Goal: Information Seeking & Learning: Check status

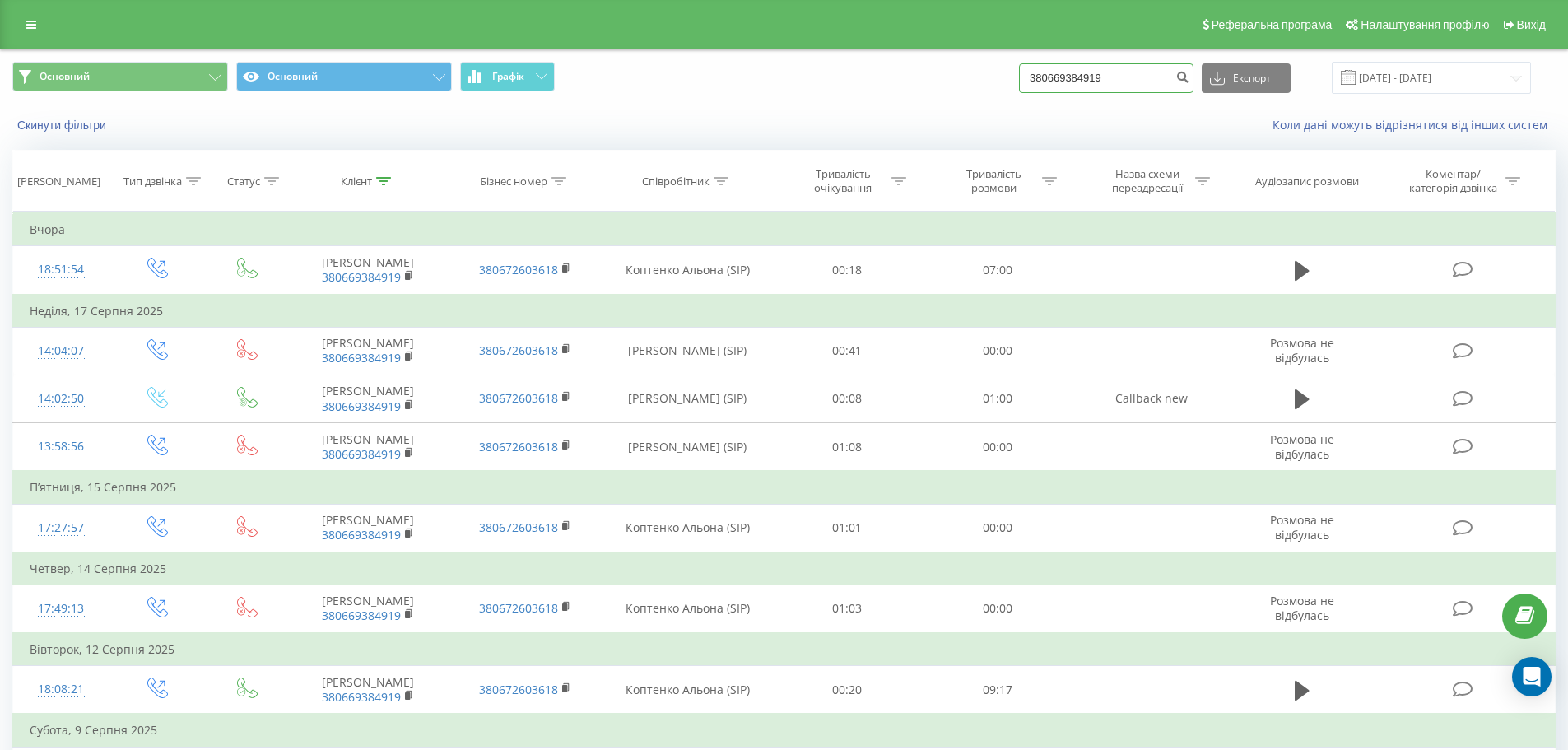
drag, startPoint x: 1126, startPoint y: 79, endPoint x: 1027, endPoint y: 90, distance: 99.6
click at [1027, 90] on div "Основний Основний Графік 380669384919 Експорт .csv .xls .xlsx [DATE] - [DATE]" at bounding box center [784, 78] width 1544 height 32
paste input "67 265 0671"
type input "380 67 265 0671"
click at [1190, 79] on icon "submit" at bounding box center [1183, 75] width 14 height 10
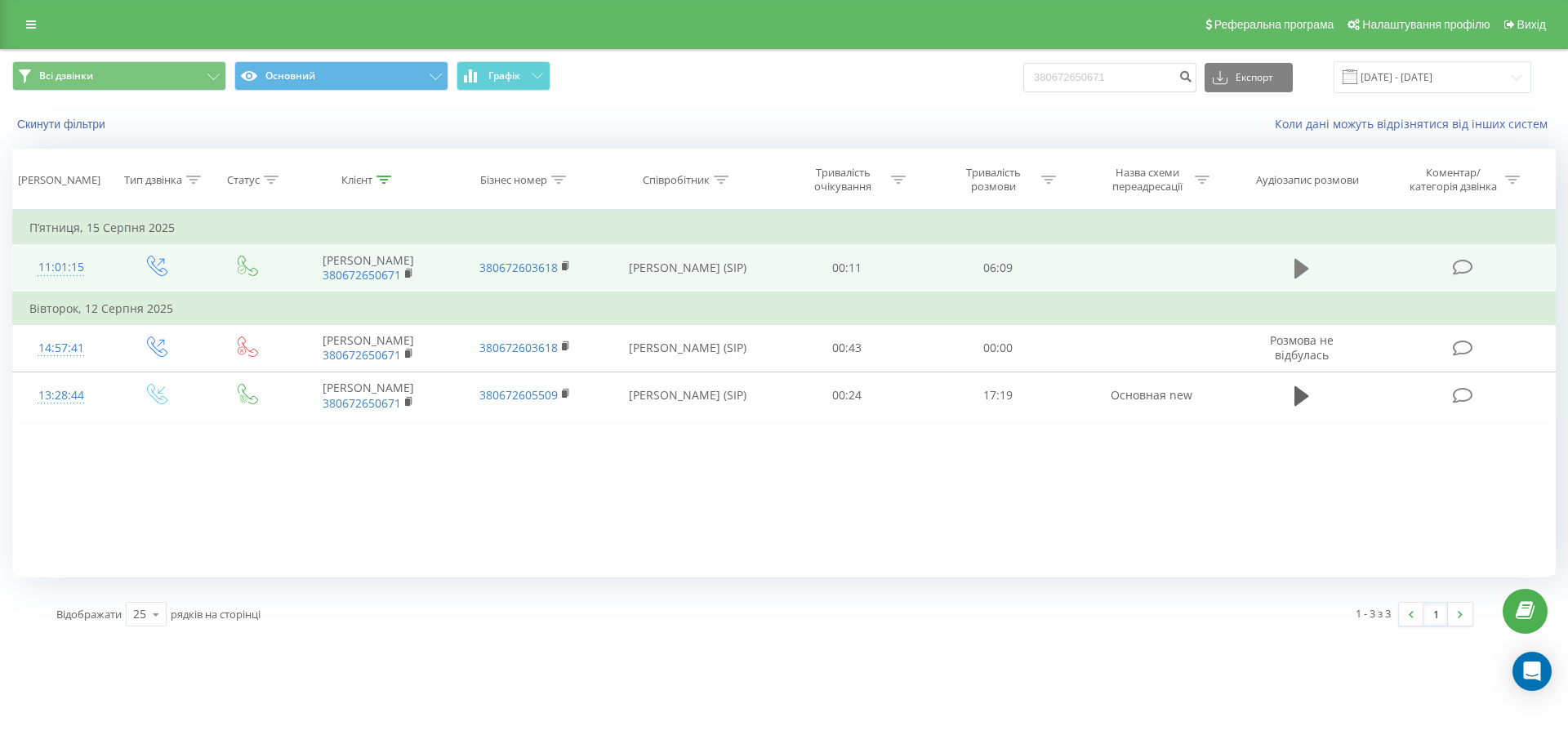
click at [1301, 271] on icon at bounding box center [1301, 269] width 15 height 20
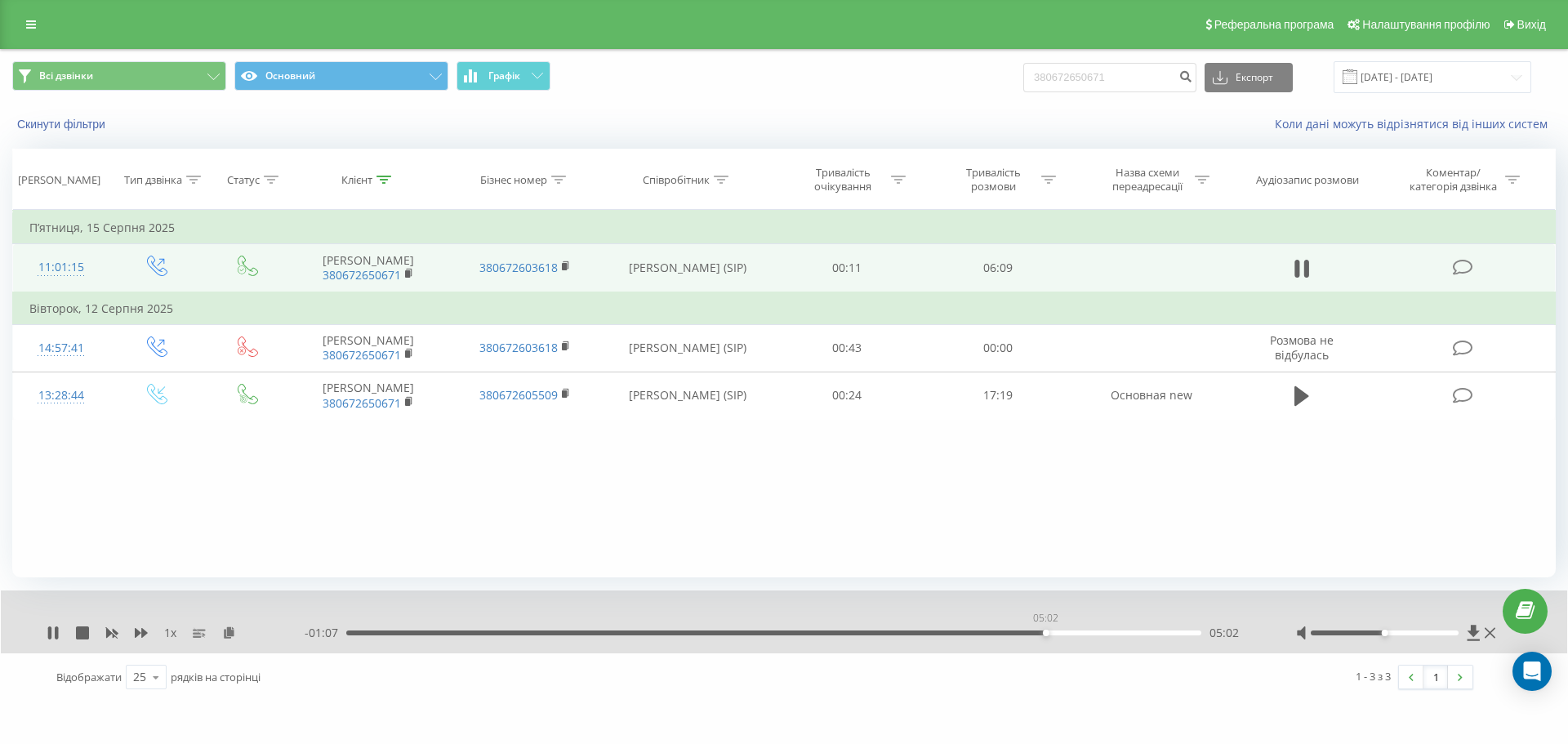
click at [1046, 633] on div "05:02" at bounding box center [774, 632] width 855 height 5
click at [968, 631] on div "04:28" at bounding box center [774, 632] width 855 height 5
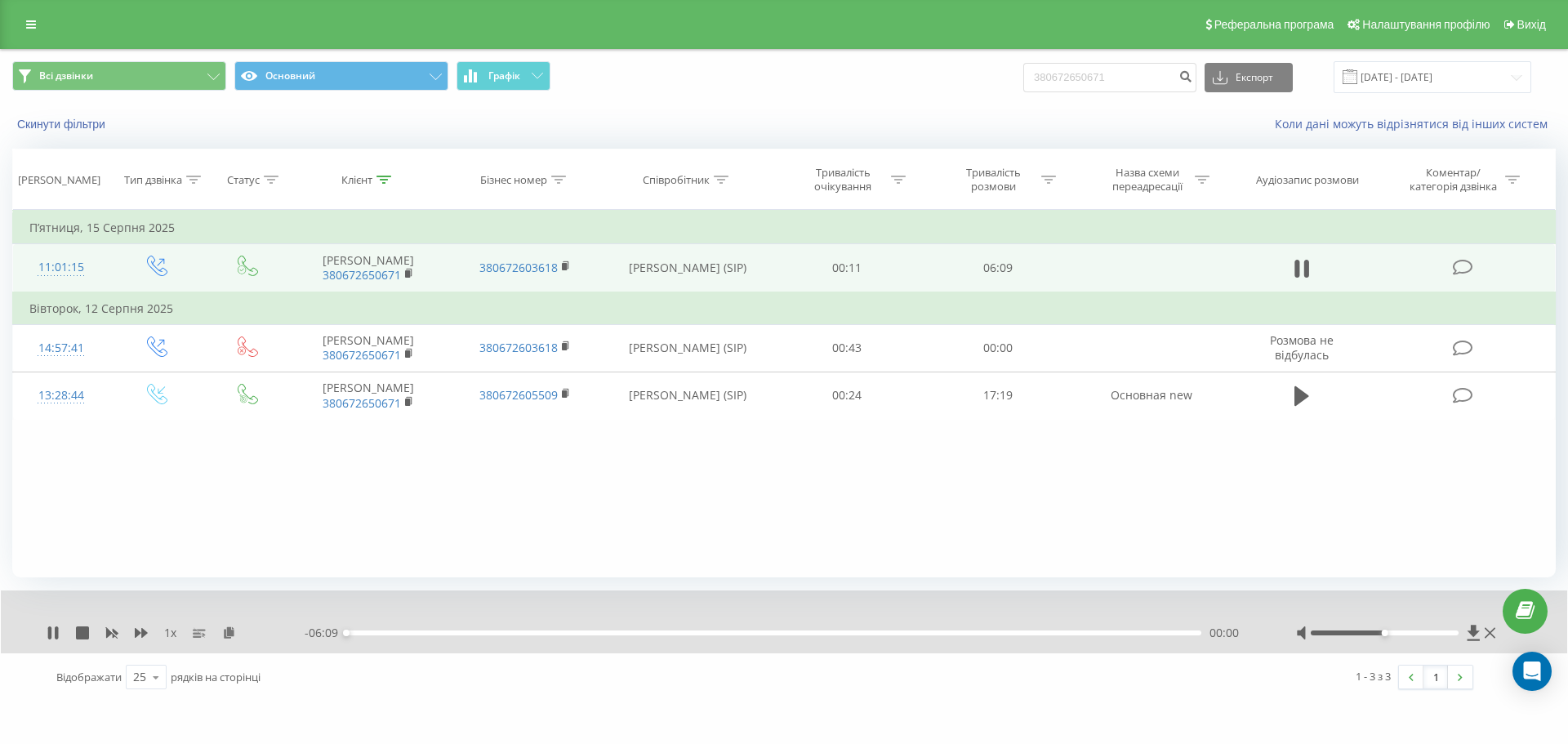
click at [968, 631] on div "00:00" at bounding box center [774, 632] width 855 height 5
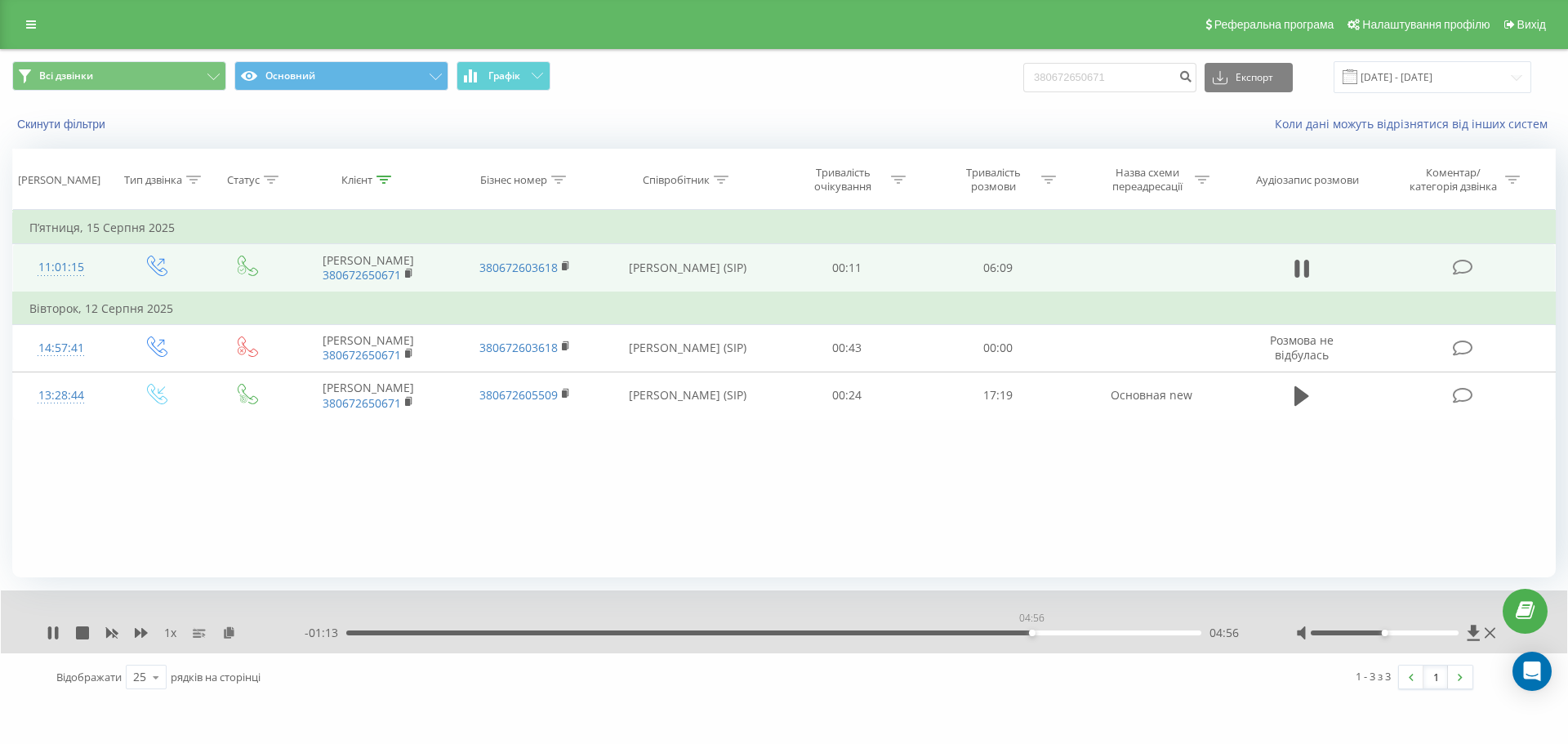
click at [1032, 633] on div "04:56" at bounding box center [774, 632] width 855 height 5
